Goal: Transaction & Acquisition: Book appointment/travel/reservation

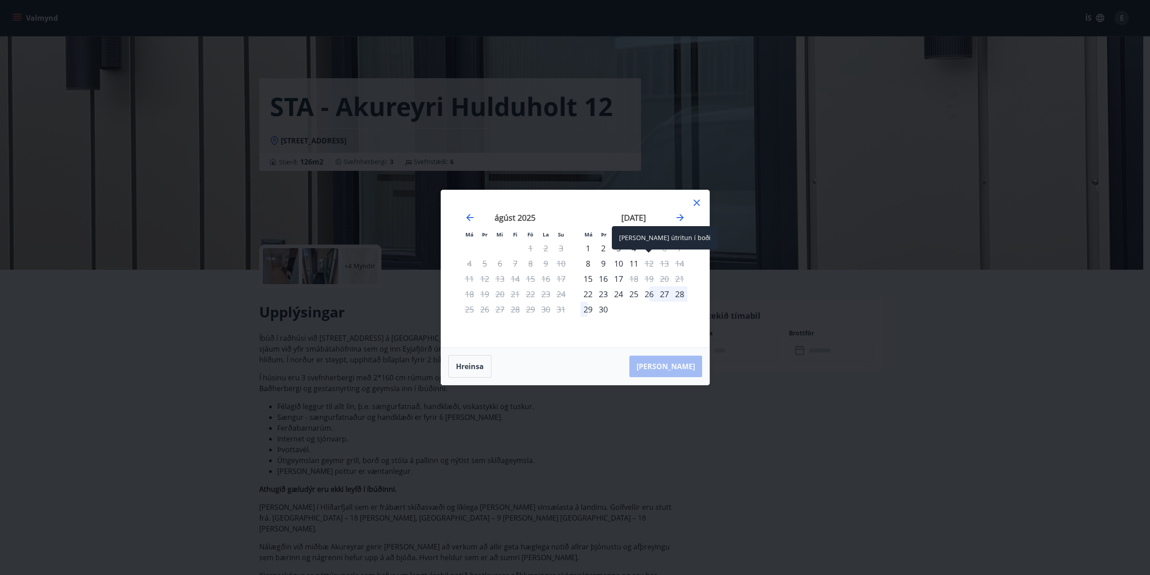
click at [619, 249] on div "[PERSON_NAME] útritun í boði" at bounding box center [665, 241] width 106 height 30
click at [621, 250] on div "3" at bounding box center [618, 247] width 15 height 15
click at [651, 249] on span at bounding box center [649, 251] width 6 height 4
click at [649, 250] on span at bounding box center [649, 251] width 6 height 4
click at [649, 246] on div "5" at bounding box center [649, 247] width 15 height 15
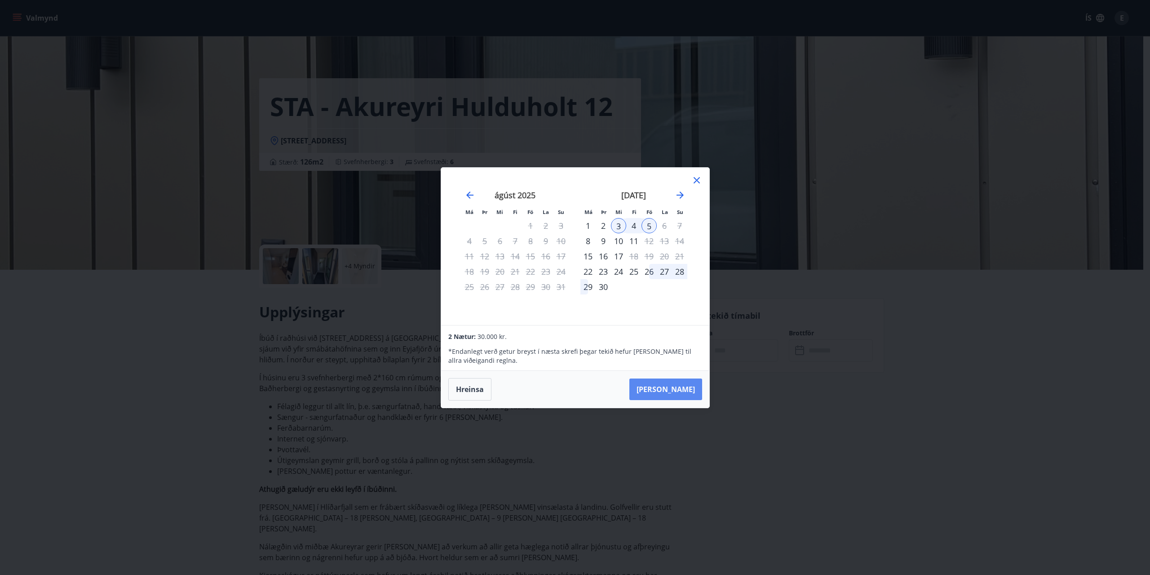
click at [683, 388] on button "[PERSON_NAME]" at bounding box center [665, 389] width 73 height 22
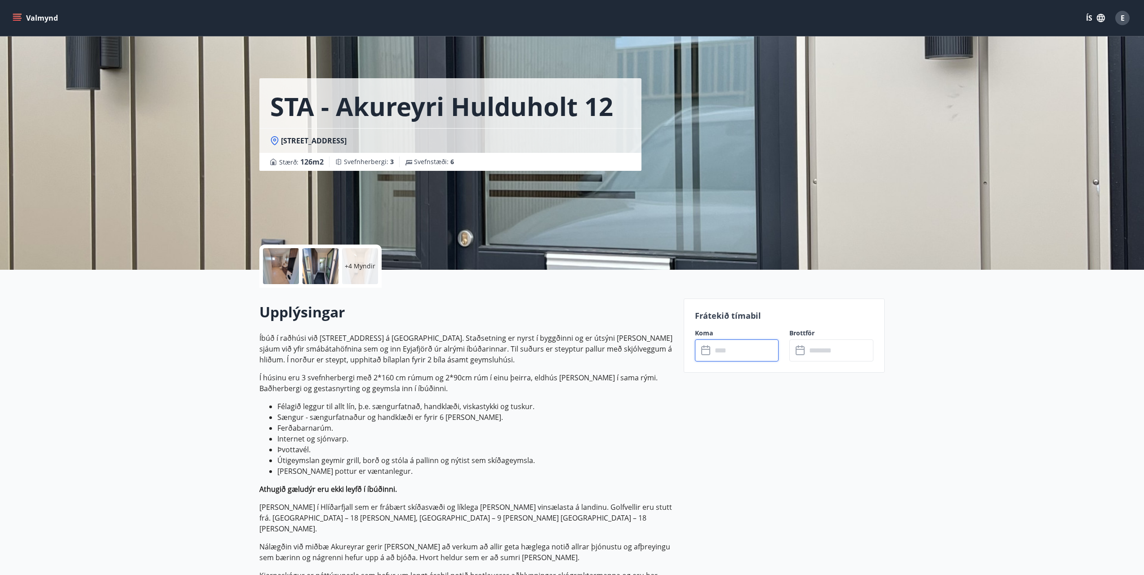
type input "******"
click at [838, 430] on button "Greiða" at bounding box center [831, 433] width 84 height 22
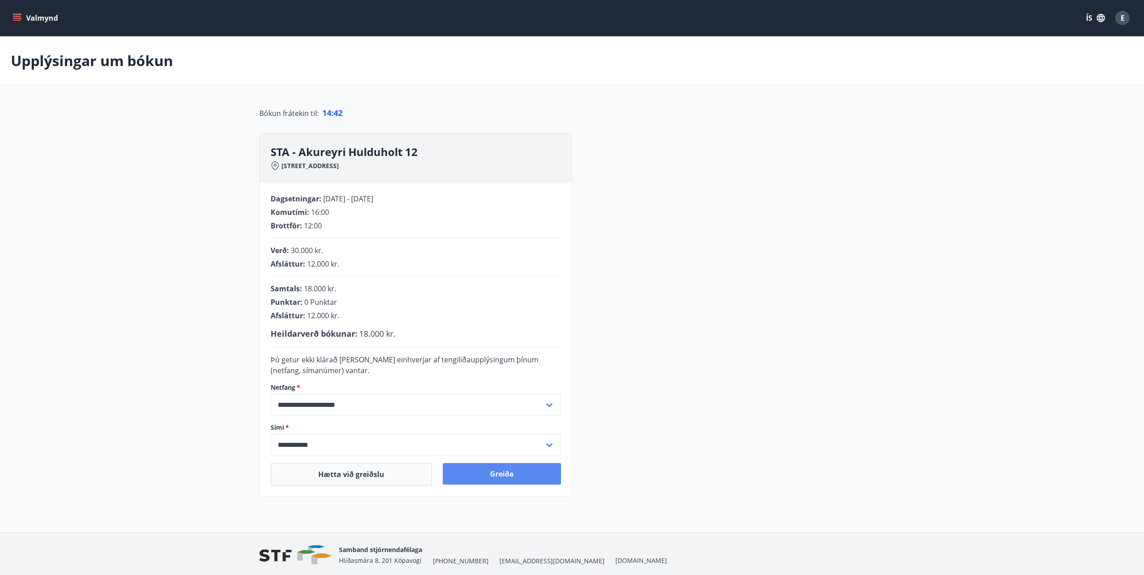
click at [507, 475] on button "Greiða" at bounding box center [502, 474] width 118 height 22
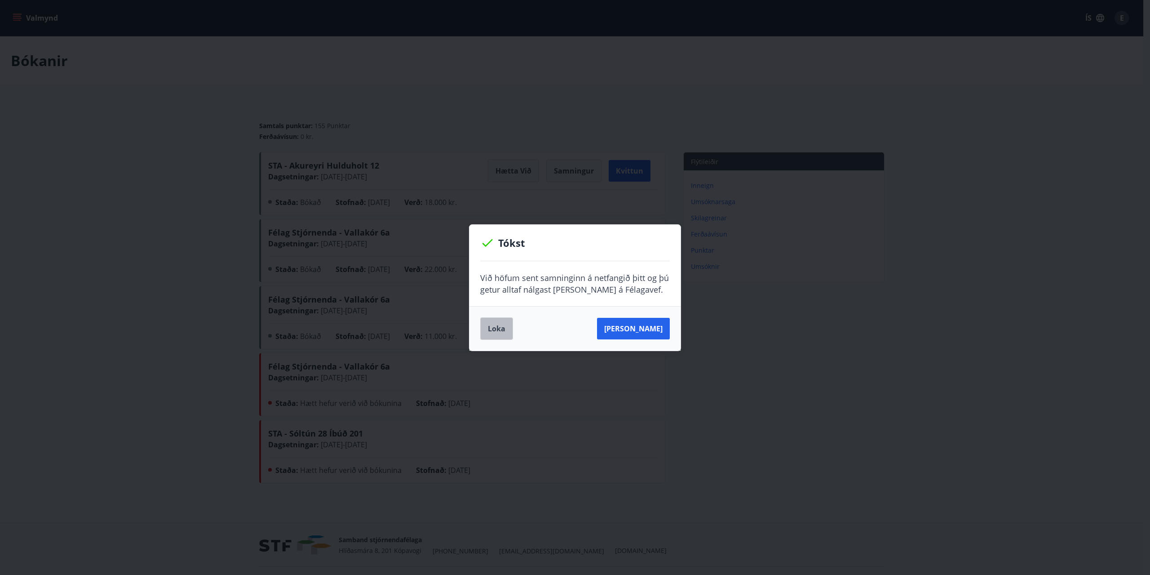
click at [503, 328] on button "Loka" at bounding box center [496, 328] width 33 height 22
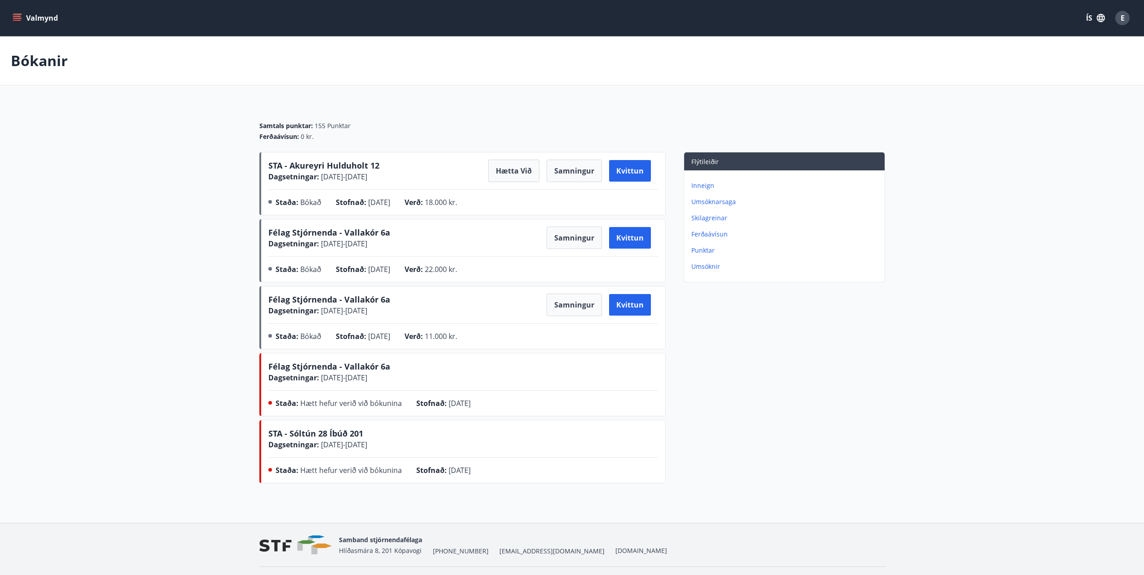
scroll to position [23, 0]
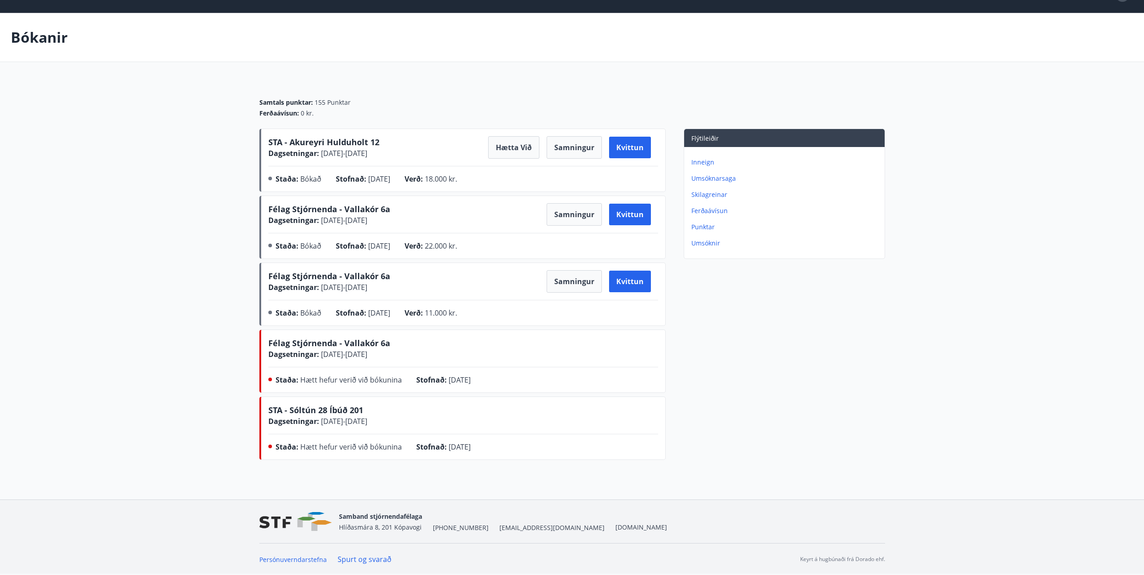
click at [706, 163] on p "Inneign" at bounding box center [786, 162] width 190 height 9
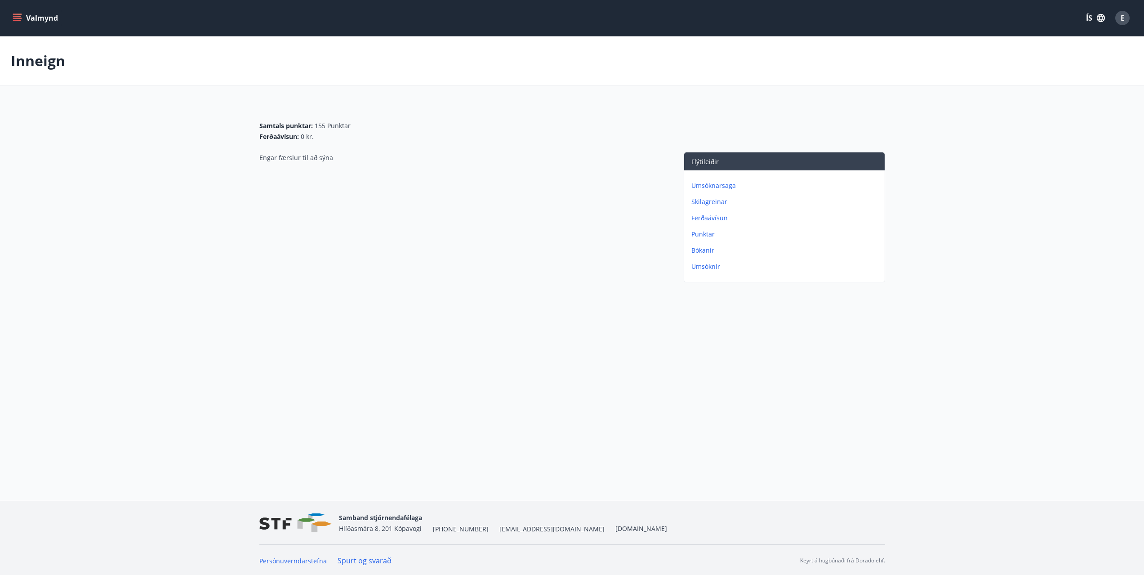
click at [700, 236] on p "Punktar" at bounding box center [786, 234] width 190 height 9
click at [1122, 18] on span "E" at bounding box center [1122, 18] width 4 height 10
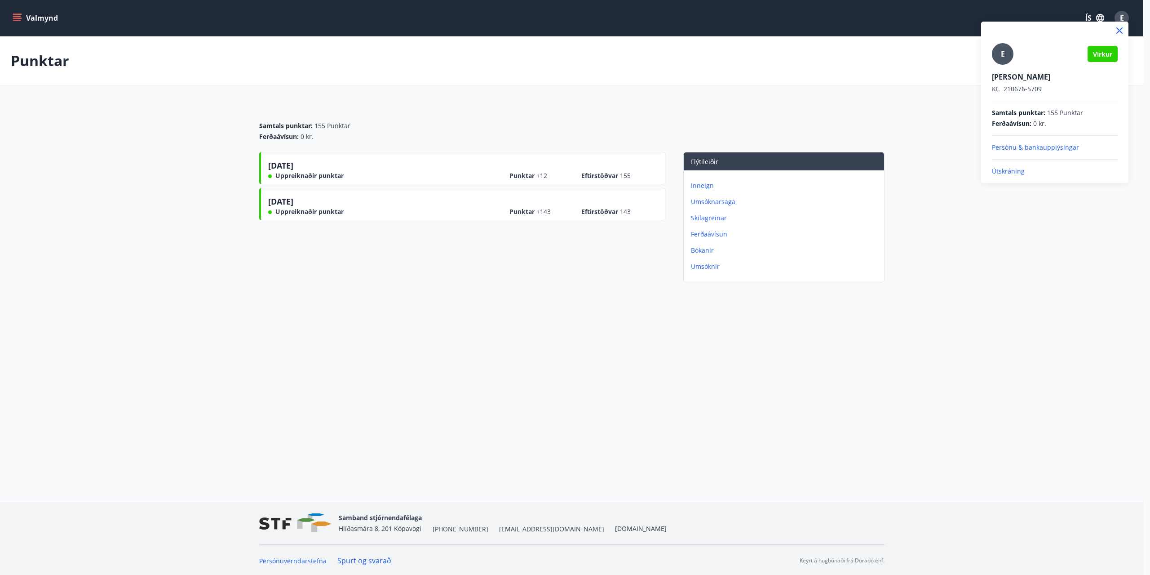
click at [1014, 171] on p "Útskráning" at bounding box center [1055, 171] width 126 height 9
